Goal: Task Accomplishment & Management: Complete application form

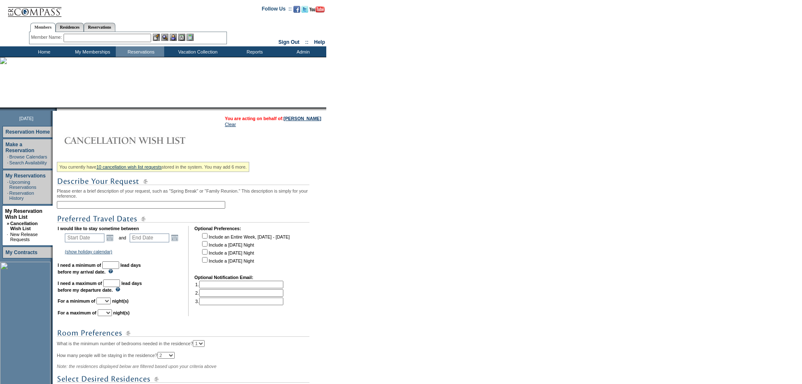
click at [88, 207] on input "text" at bounding box center [141, 205] width 168 height 8
click at [96, 208] on input "30A [DATE] 0 24" at bounding box center [141, 205] width 168 height 8
type input "30A [DATE] - [DATE]"
click at [113, 242] on link "Open the calendar popup." at bounding box center [109, 237] width 9 height 9
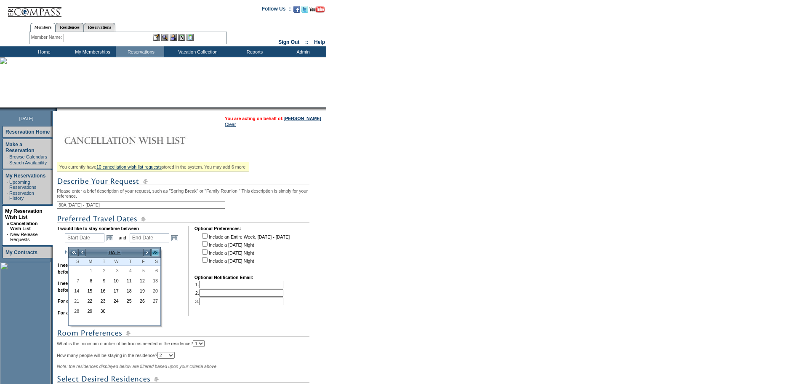
click at [155, 251] on link ">>" at bounding box center [155, 252] width 8 height 8
click at [156, 253] on link ">>" at bounding box center [155, 252] width 8 height 8
click at [143, 282] on link "12" at bounding box center [141, 280] width 12 height 9
type input "[DATE]"
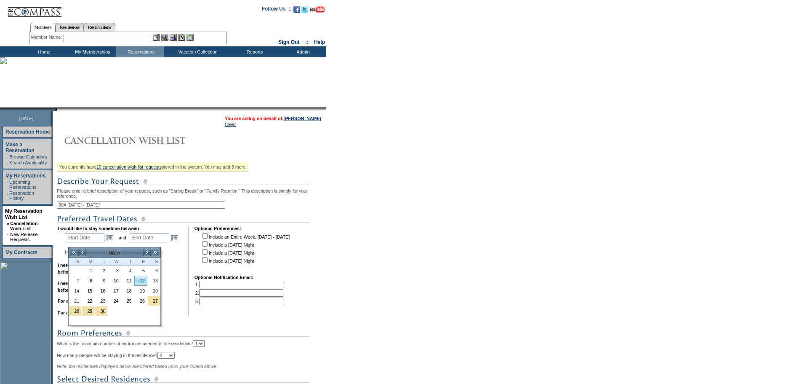
type input "[DATE]"
type input "284"
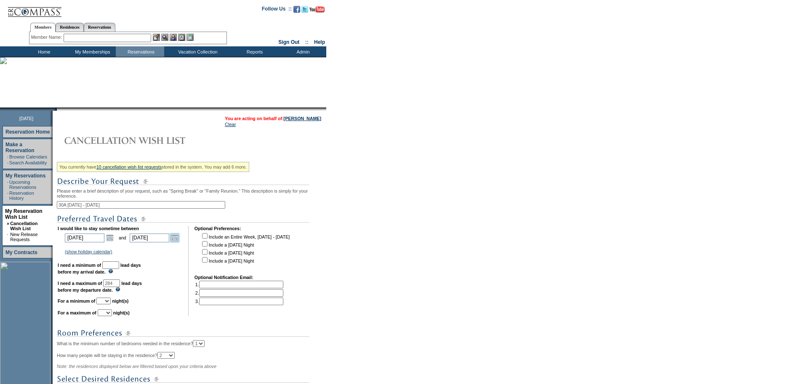
click at [179, 241] on link "Open the calendar popup." at bounding box center [174, 237] width 9 height 9
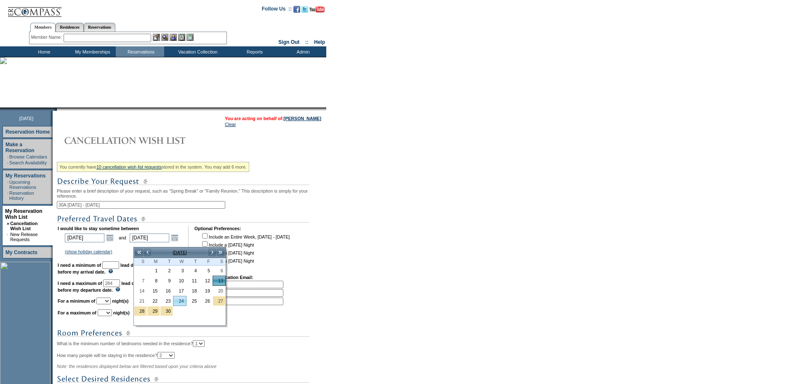
click at [182, 301] on link "24" at bounding box center [180, 300] width 12 height 9
type input "[DATE]"
type input "295"
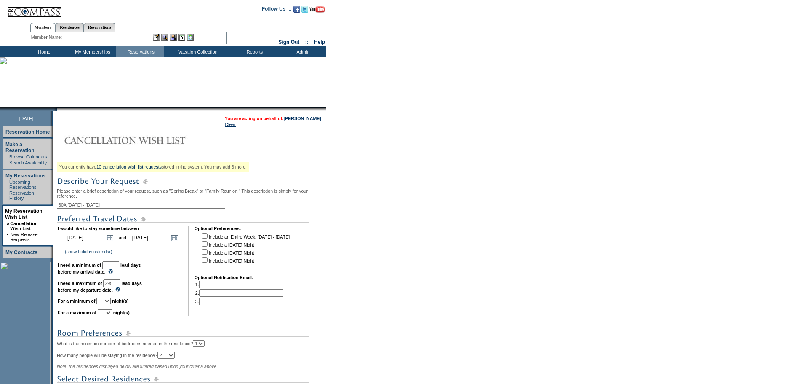
click at [119, 269] on input "text" at bounding box center [110, 265] width 17 height 8
type input "30"
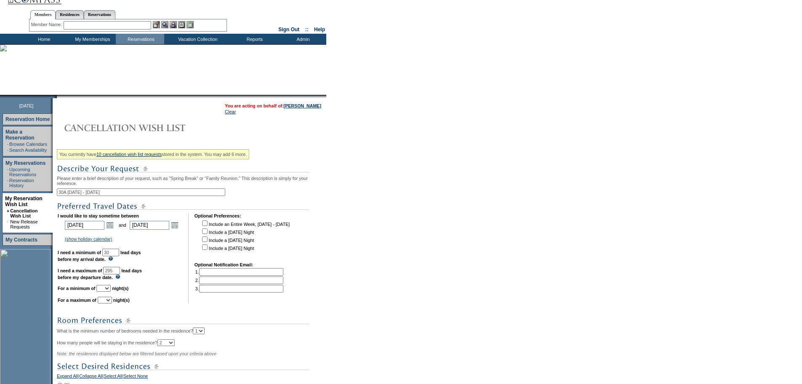
scroll to position [13, 0]
click at [111, 291] on select "1 2 3 4 5 6 7 8 9 10 11 12 13 14" at bounding box center [103, 287] width 14 height 7
select select "4"
click at [107, 291] on select "1 2 3 4 5 6 7 8 9 10 11 12 13 14" at bounding box center [103, 287] width 14 height 7
click at [112, 303] on select "1 2 3 4 5 6 7 8 9 10 11 12 13 14" at bounding box center [105, 299] width 14 height 7
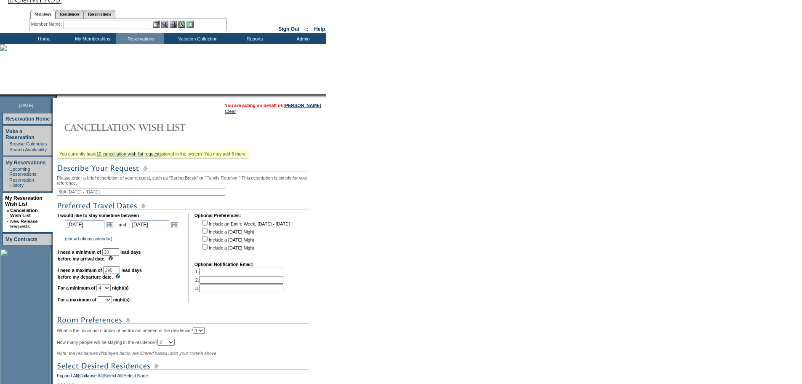
select select "7"
click at [108, 303] on select "1 2 3 4 5 6 7 8 9 10 11 12 13 14" at bounding box center [105, 299] width 14 height 7
click at [187, 294] on td at bounding box center [185, 258] width 4 height 90
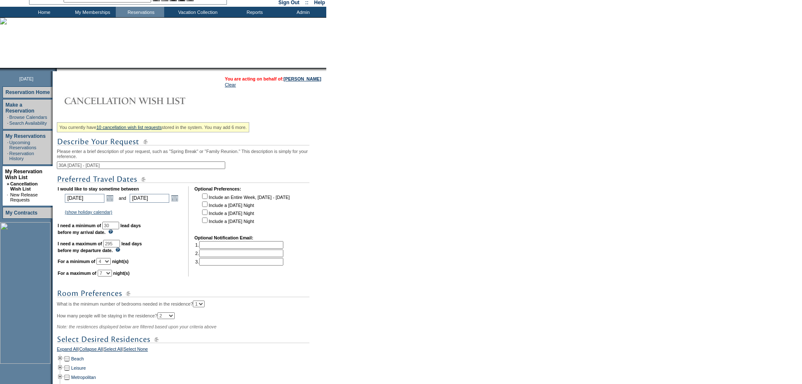
scroll to position [40, 0]
click at [182, 289] on div "You currently have 10 cancellation wish list requests stored in the system. You…" at bounding box center [190, 282] width 267 height 326
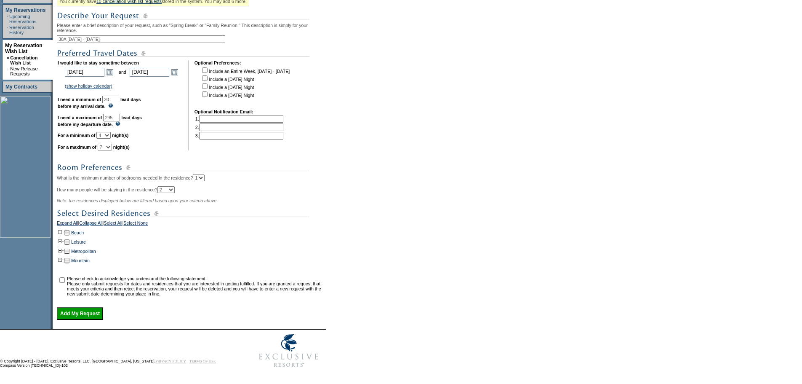
scroll to position [182, 0]
click at [61, 228] on td at bounding box center [60, 232] width 7 height 9
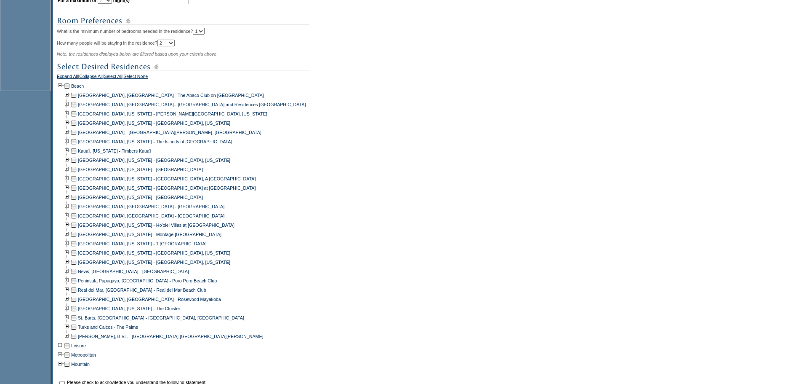
scroll to position [314, 0]
click at [77, 126] on td at bounding box center [73, 120] width 7 height 9
click at [75, 116] on td at bounding box center [73, 111] width 7 height 9
click at [291, 200] on div "[GEOGRAPHIC_DATA], [US_STATE] - [GEOGRAPHIC_DATA]" at bounding box center [190, 194] width 267 height 9
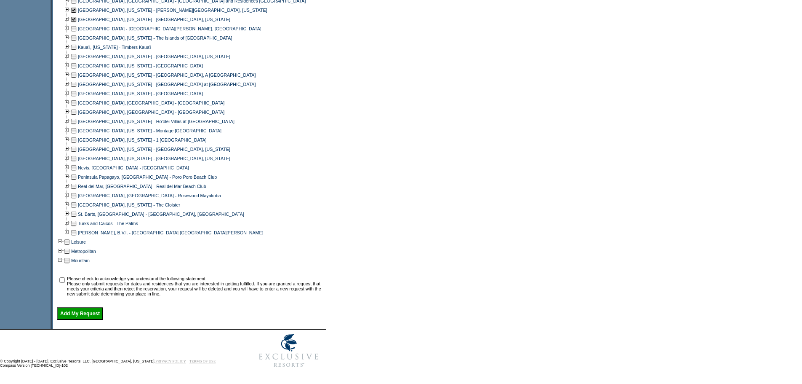
click at [65, 277] on input "checkbox" at bounding box center [61, 279] width 5 height 5
checkbox input "true"
click at [83, 307] on input "Add My Request" at bounding box center [80, 313] width 46 height 13
